Goal: Find specific page/section: Find specific page/section

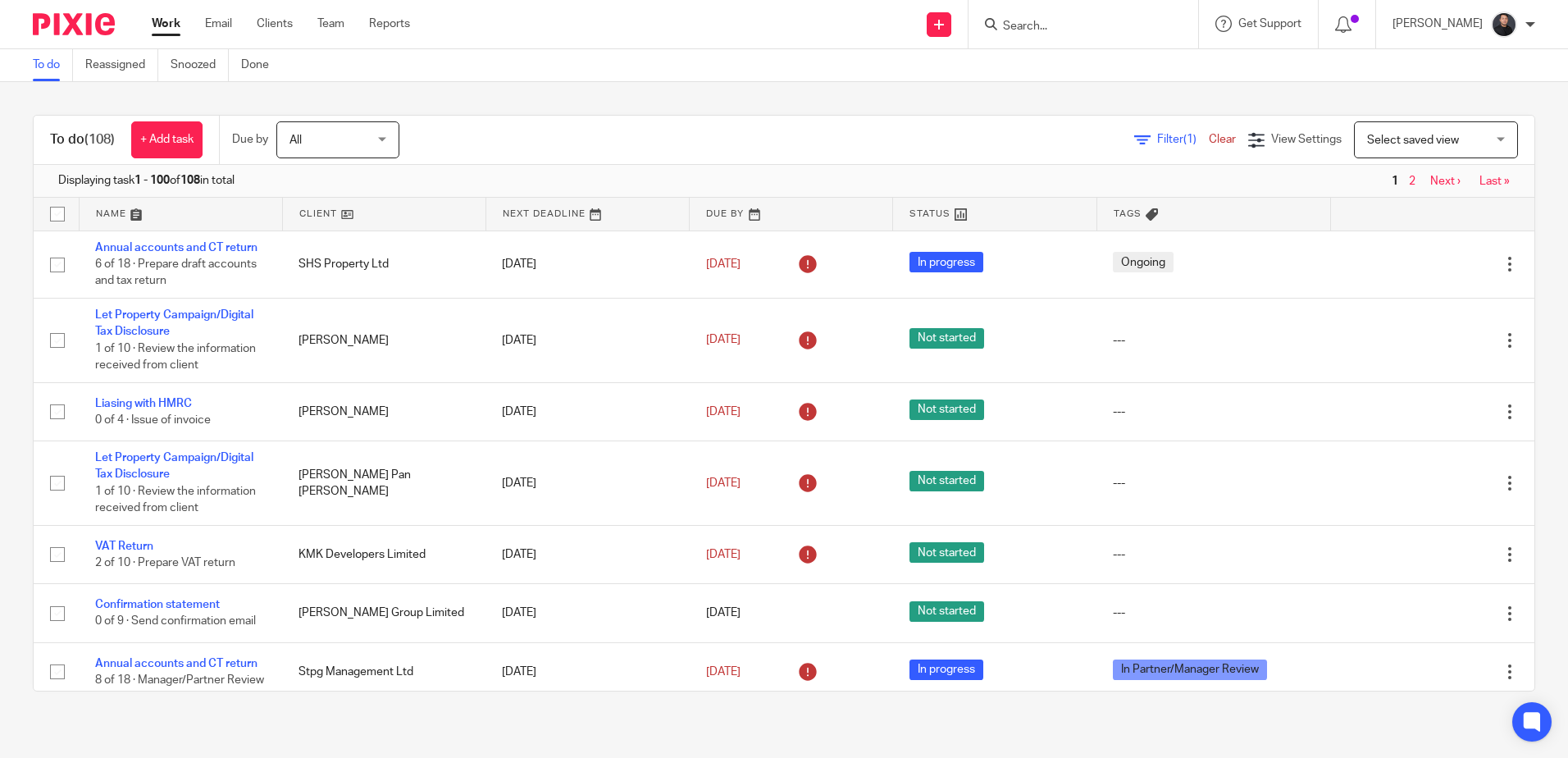
click at [1095, 19] on input "Search" at bounding box center [1075, 27] width 148 height 15
type input "redchu"
click at [1111, 64] on link at bounding box center [1099, 63] width 203 height 25
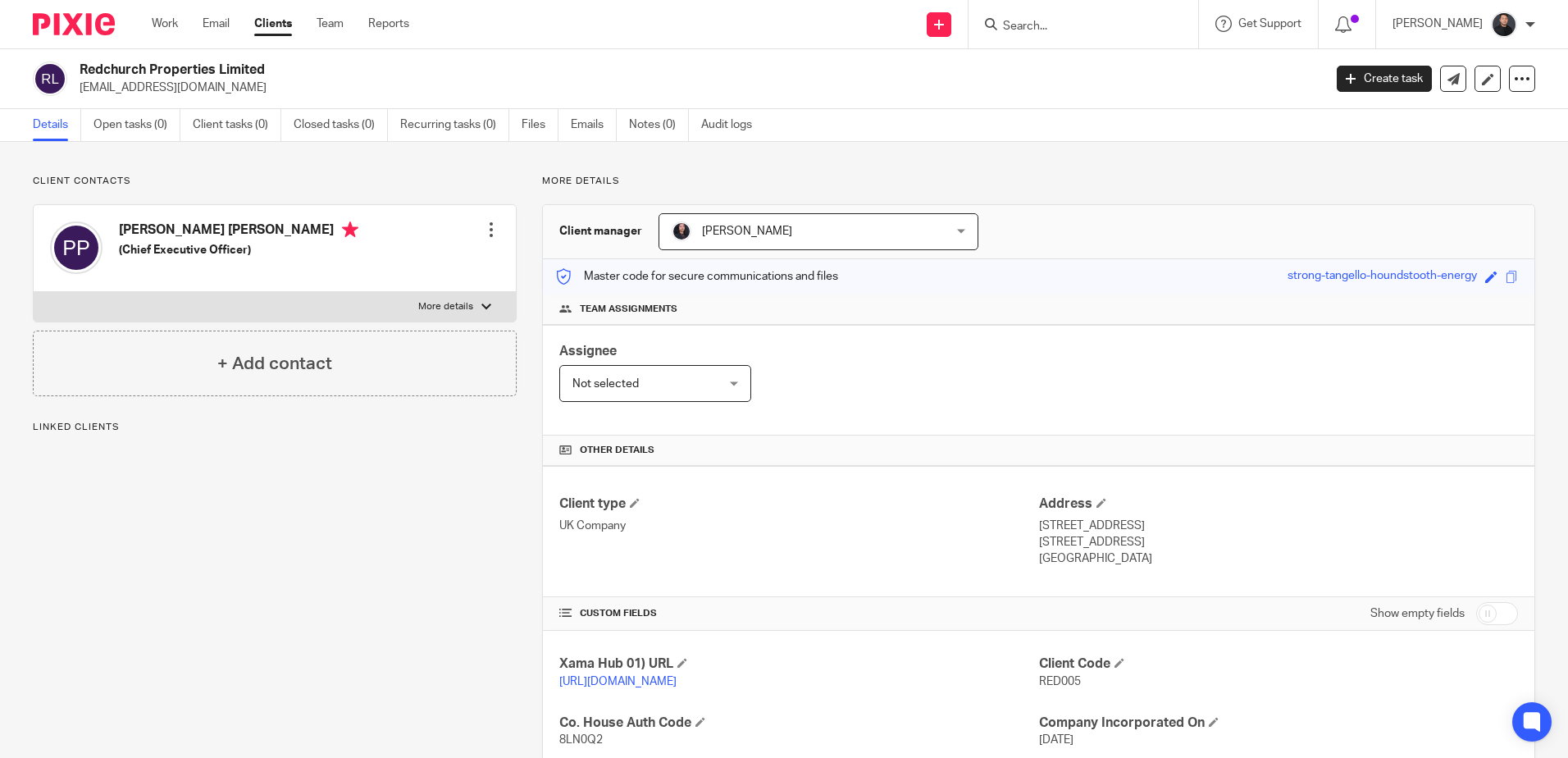
scroll to position [379, 0]
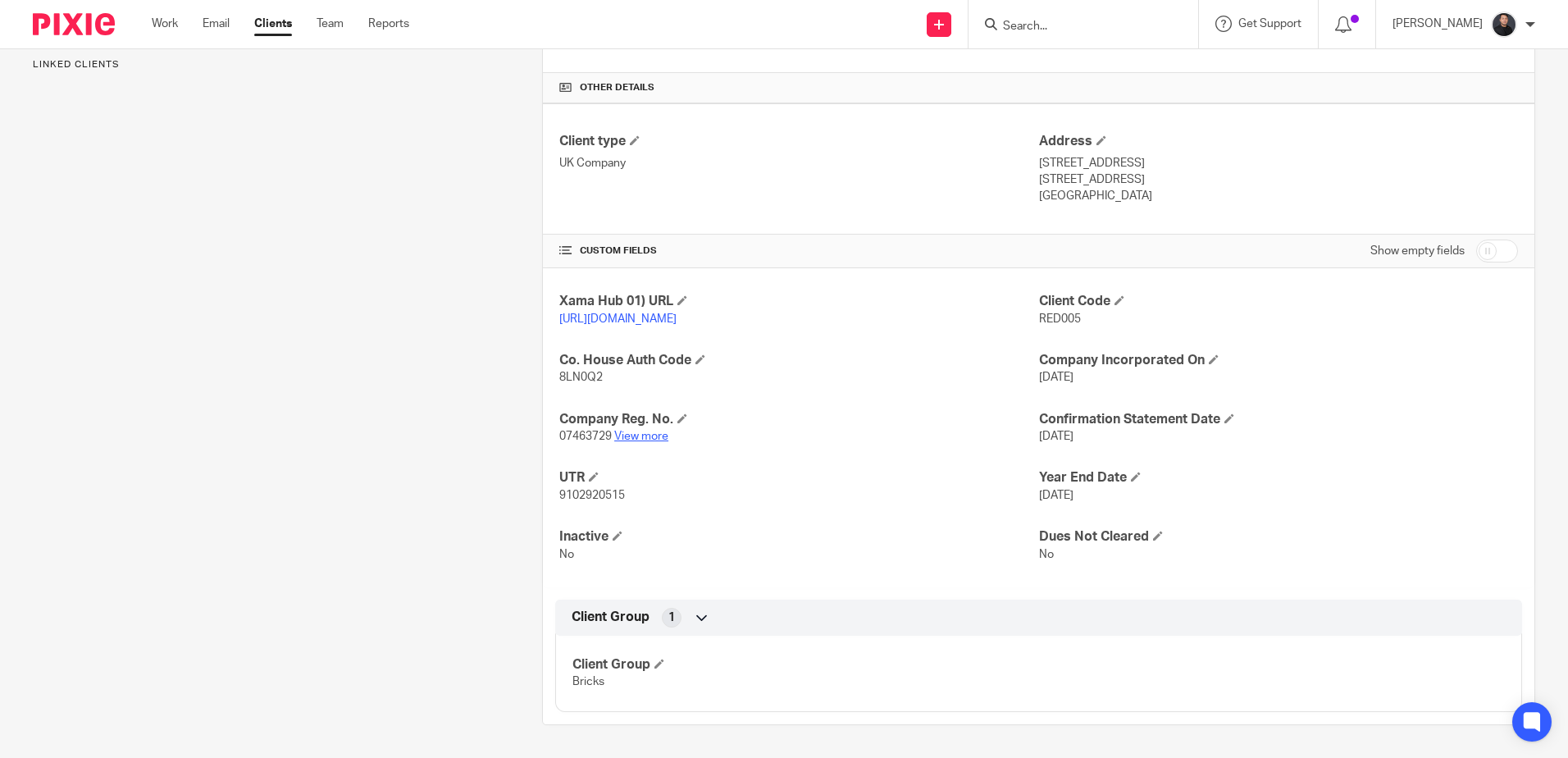
click at [646, 434] on link "View more" at bounding box center [641, 436] width 54 height 11
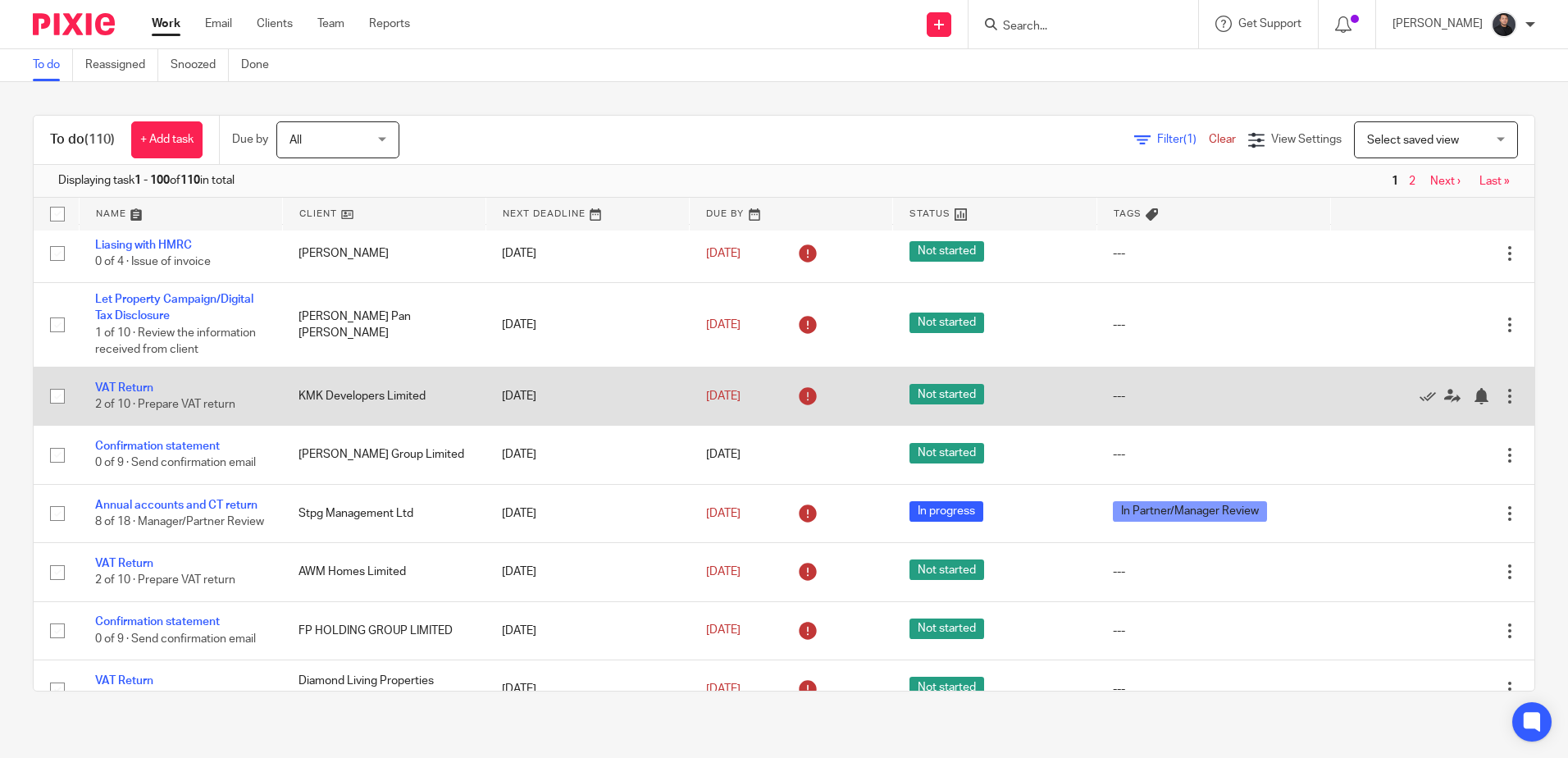
scroll to position [164, 0]
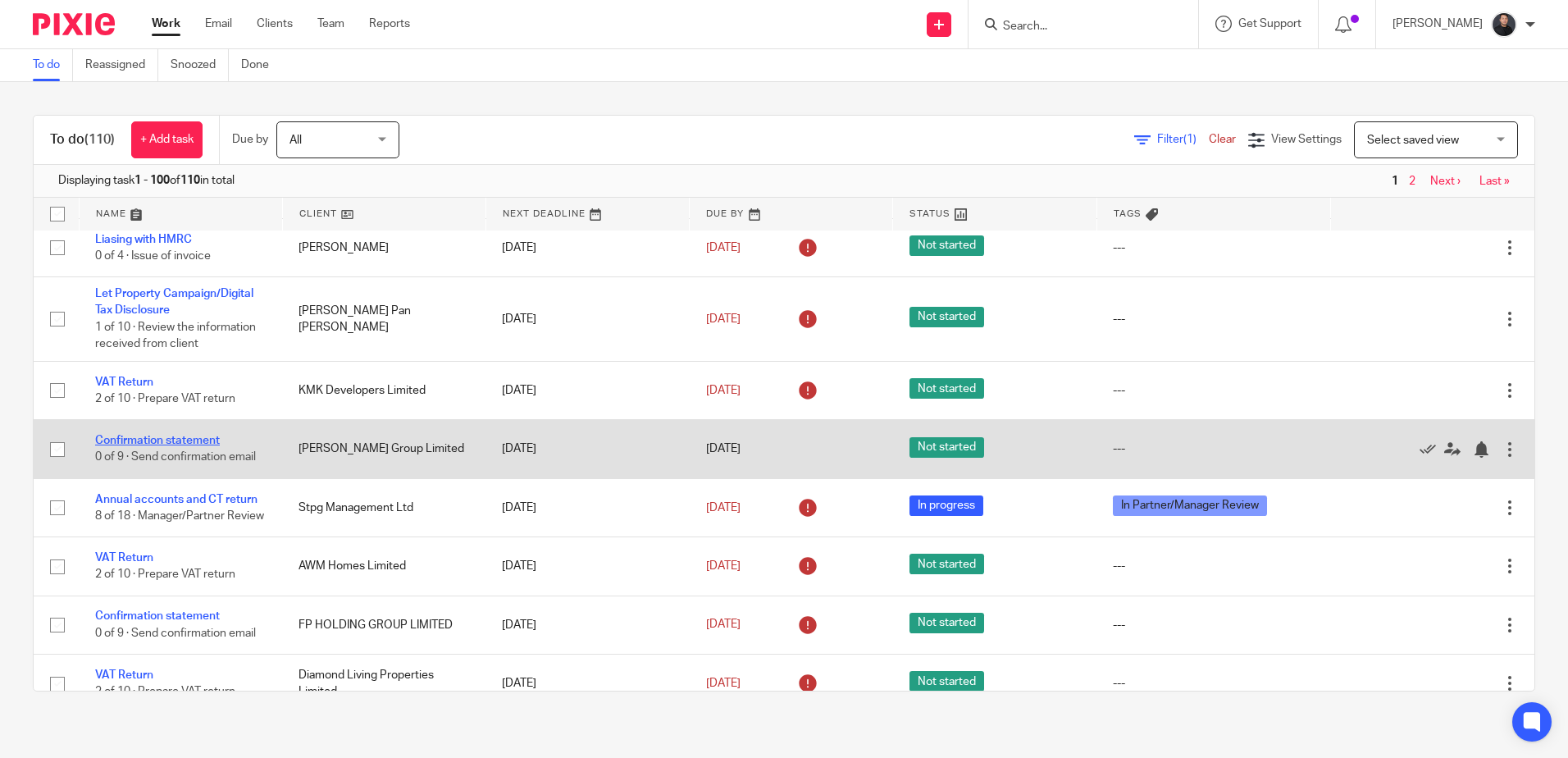
click at [177, 444] on link "Confirmation statement" at bounding box center [157, 441] width 125 height 11
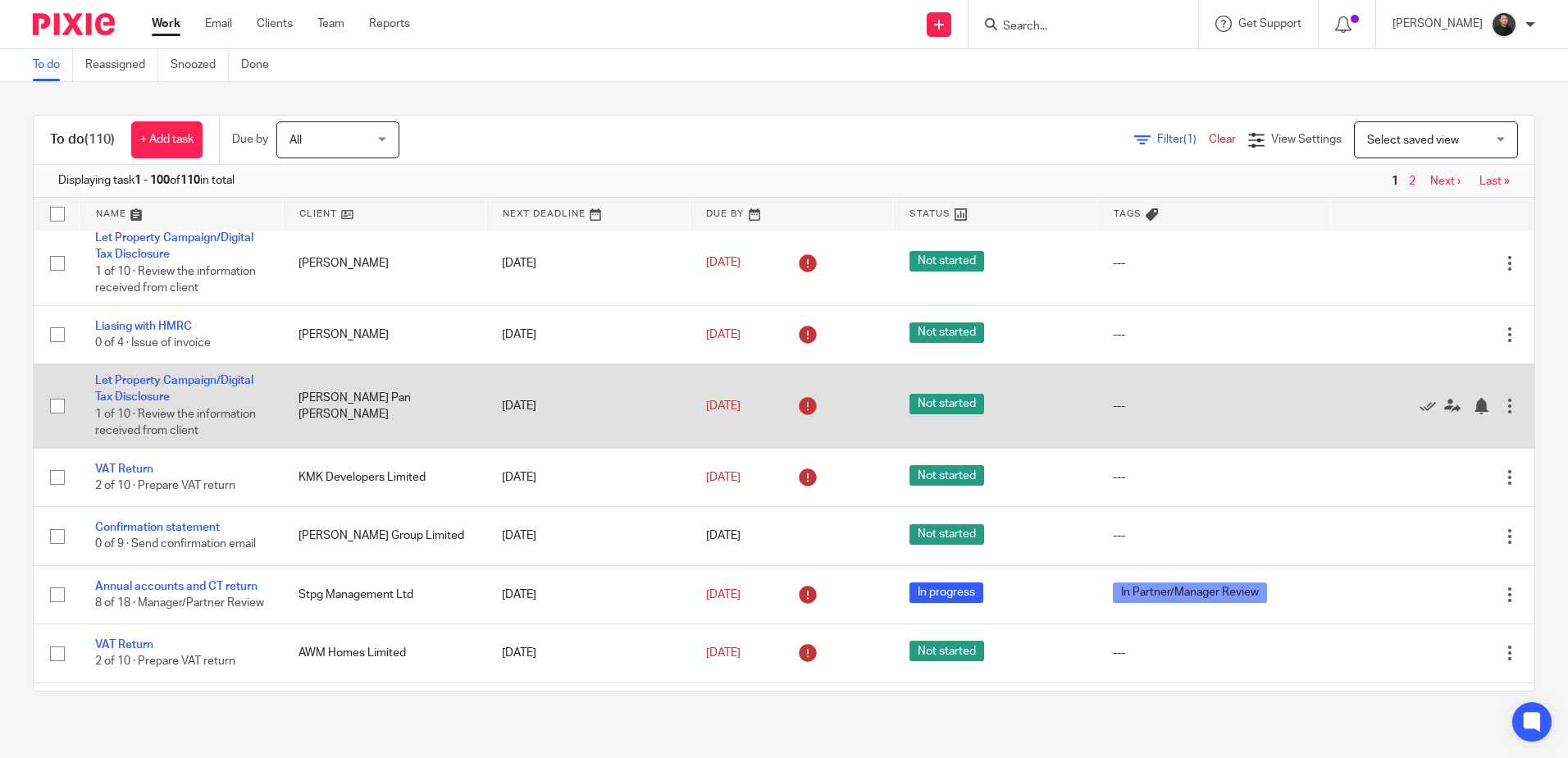
scroll to position [0, 0]
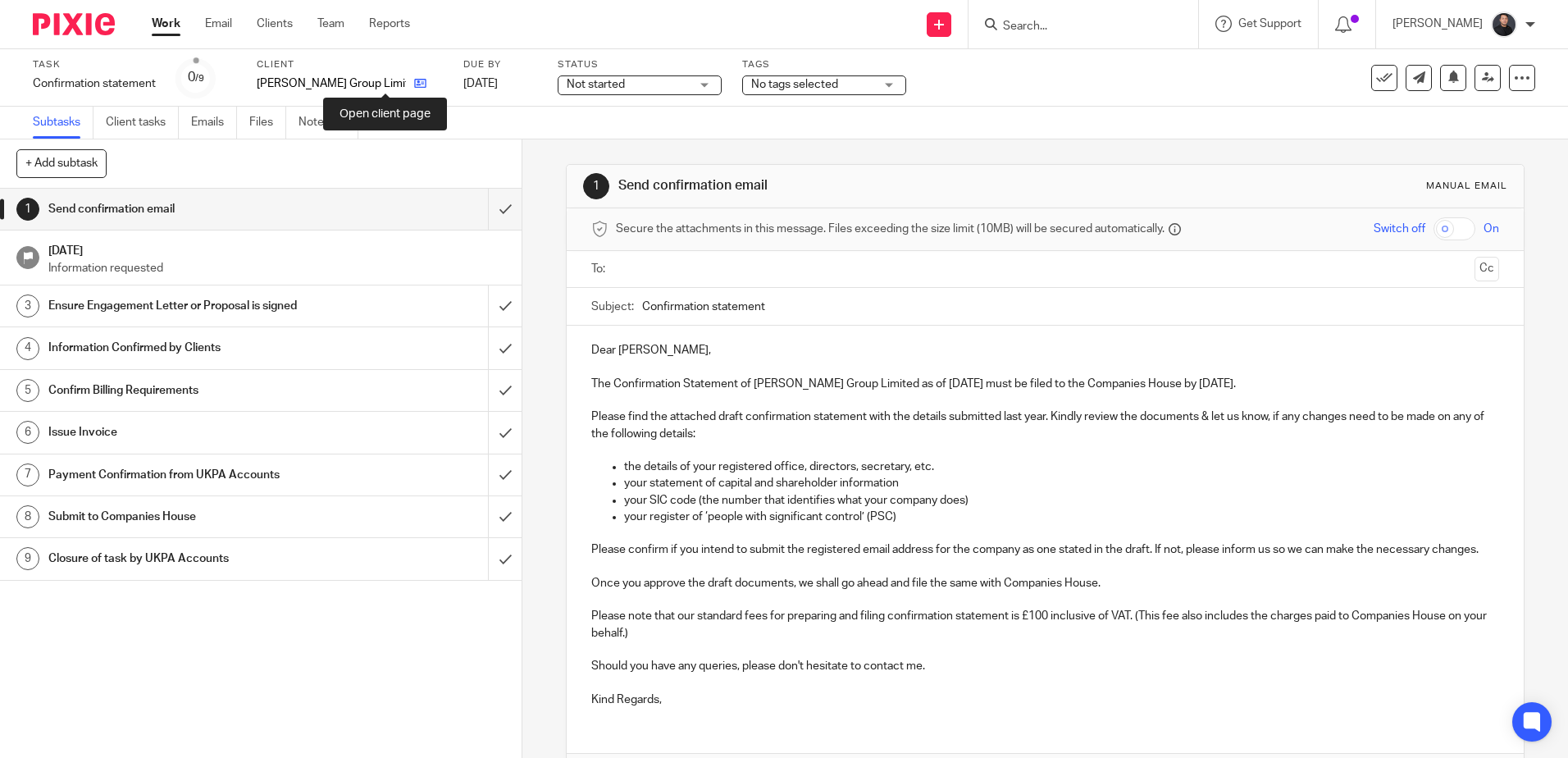
click at [414, 80] on icon at bounding box center [419, 83] width 12 height 12
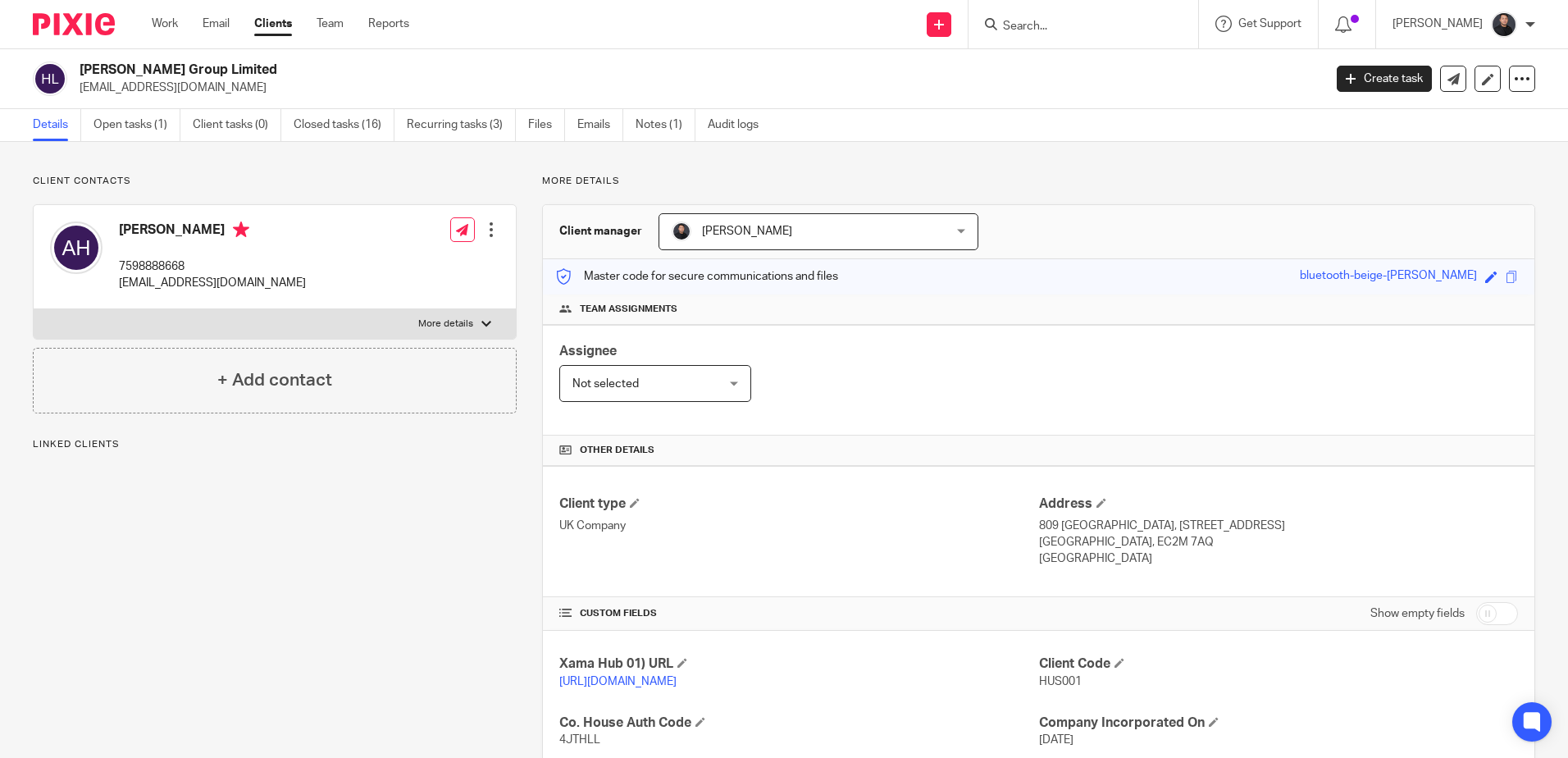
scroll to position [361, 0]
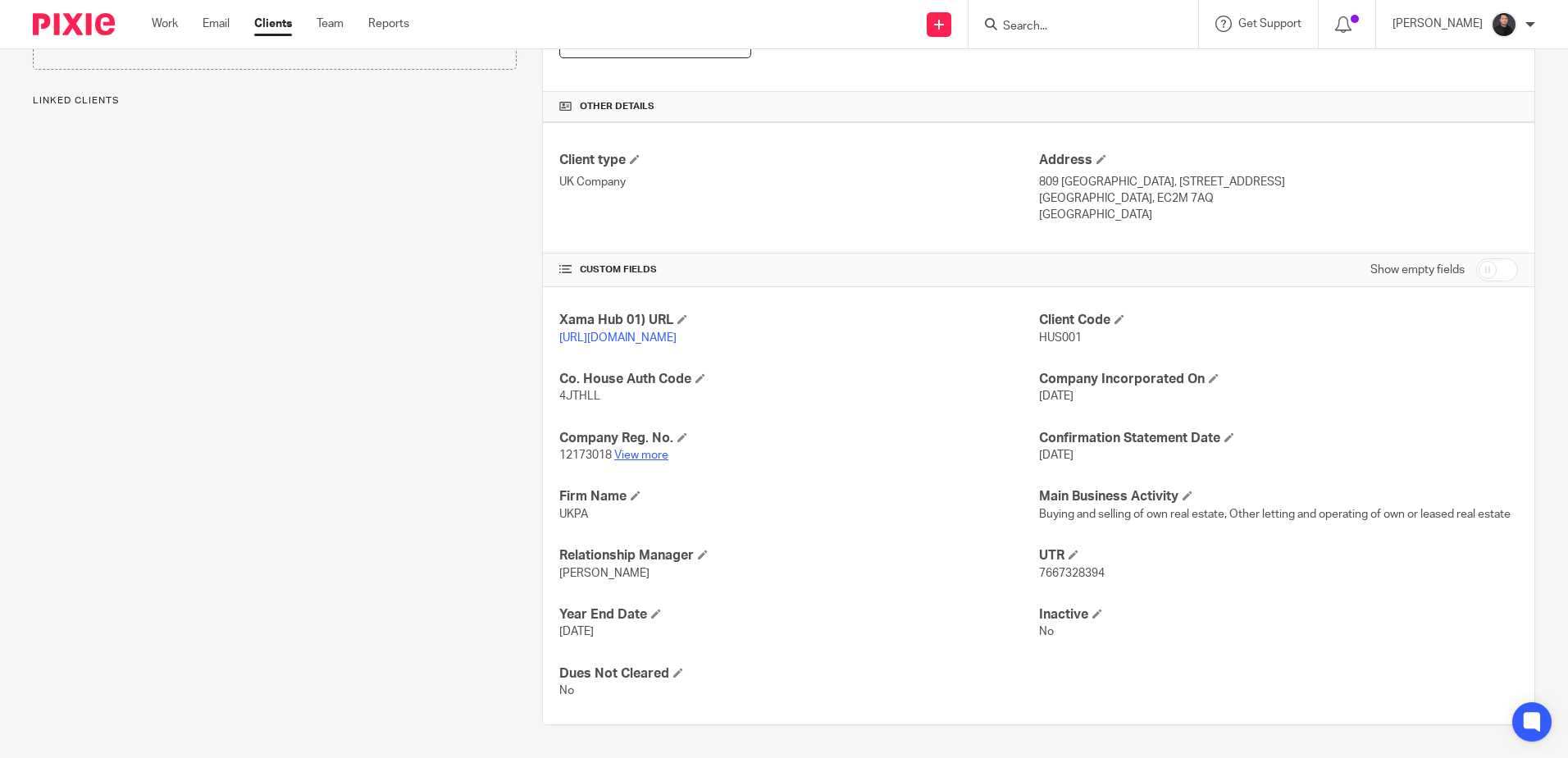
click at [642, 457] on link "View more" at bounding box center [641, 455] width 54 height 11
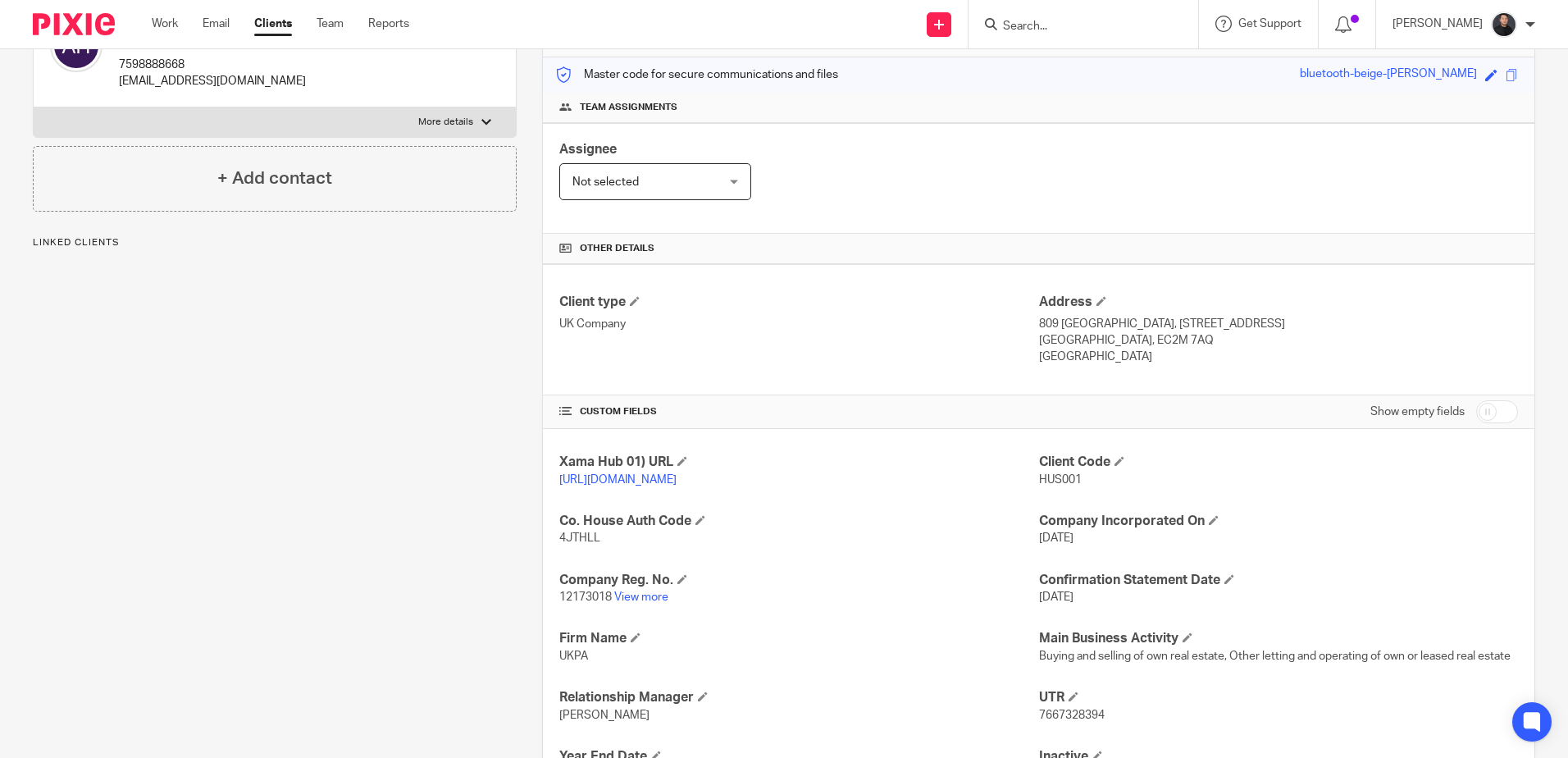
scroll to position [114, 0]
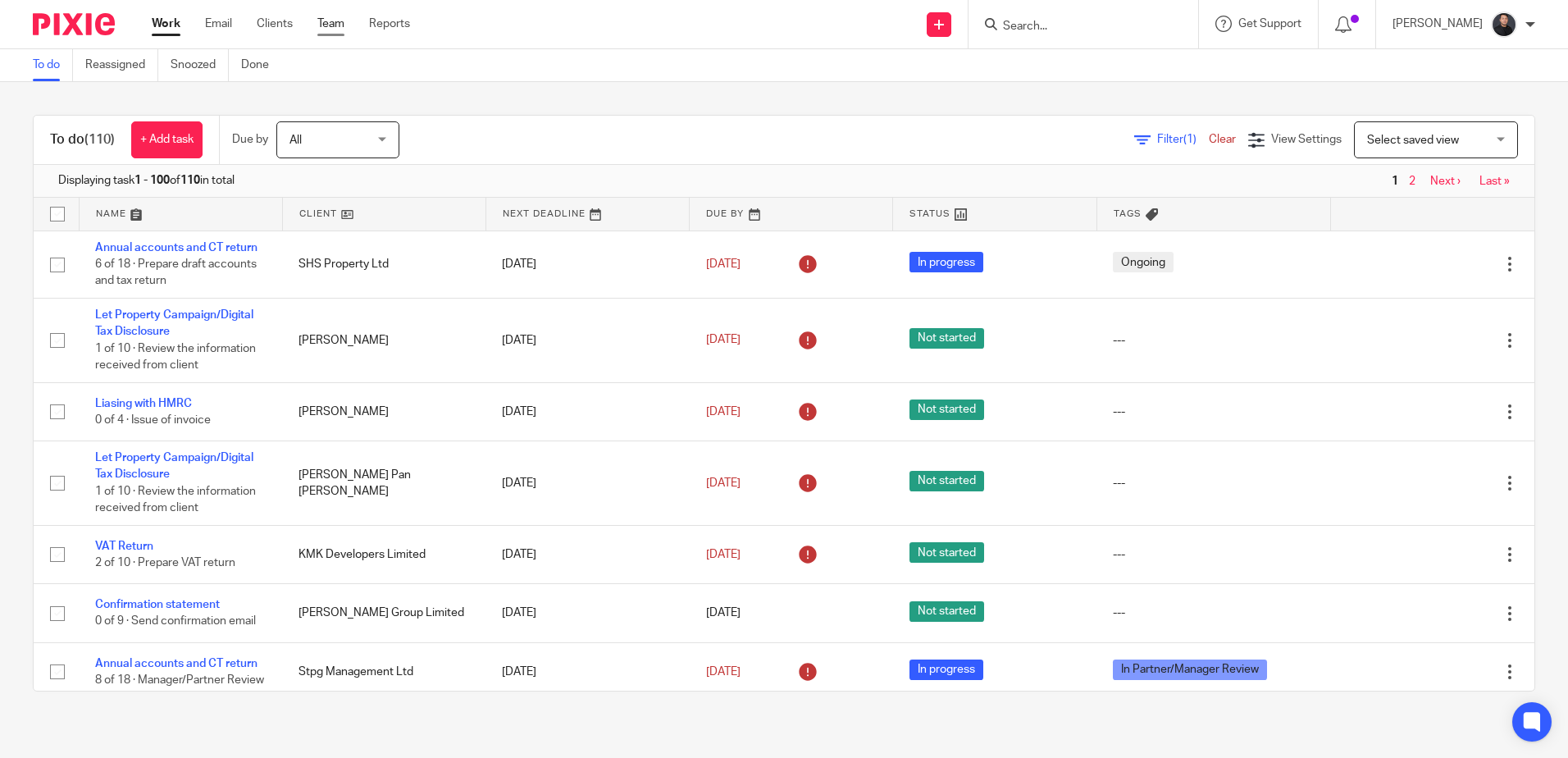
drag, startPoint x: 329, startPoint y: 26, endPoint x: 476, endPoint y: 8, distance: 148.1
click at [330, 26] on link "Team" at bounding box center [330, 24] width 27 height 17
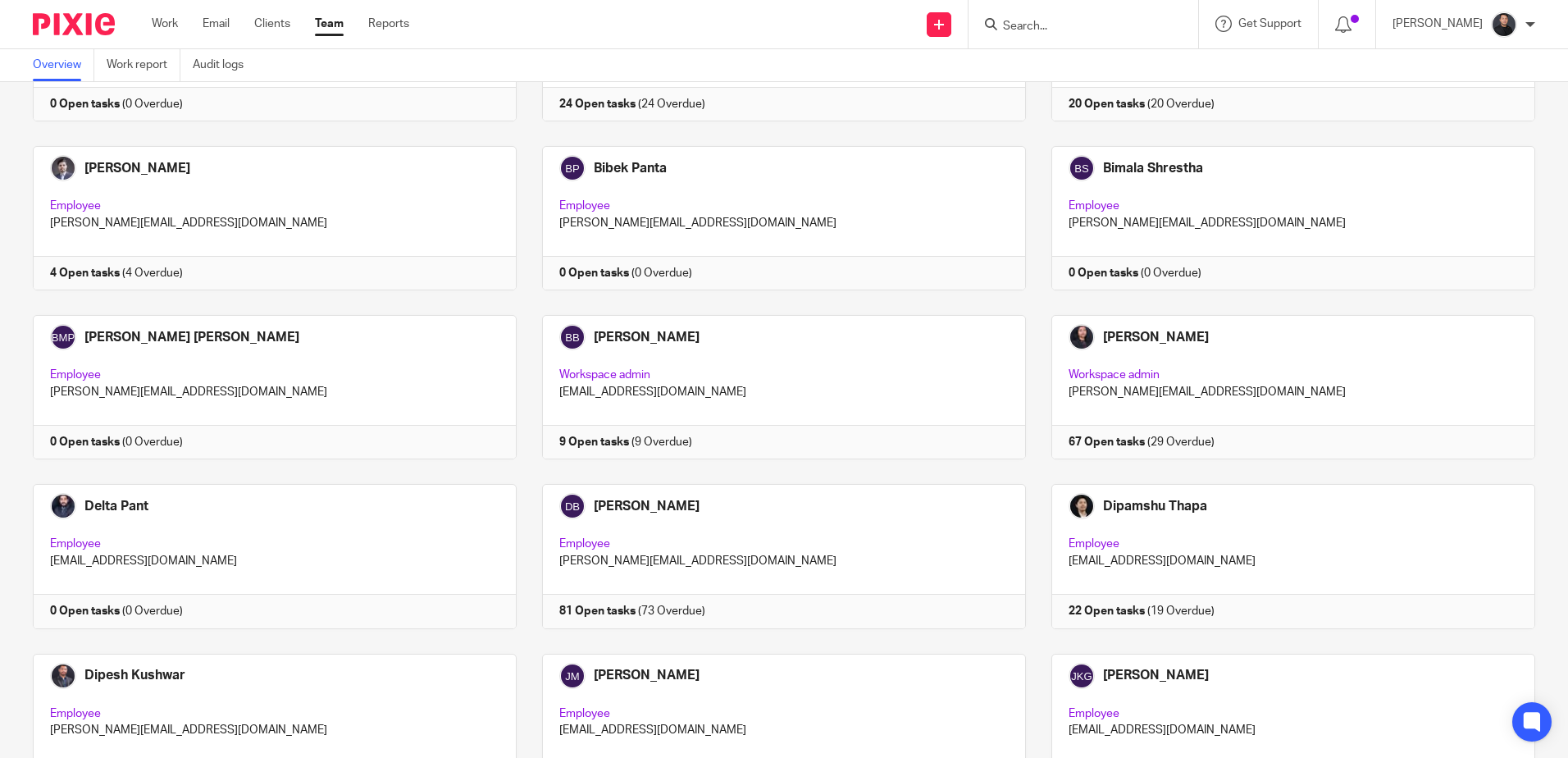
scroll to position [1066, 0]
